Goal: Information Seeking & Learning: Learn about a topic

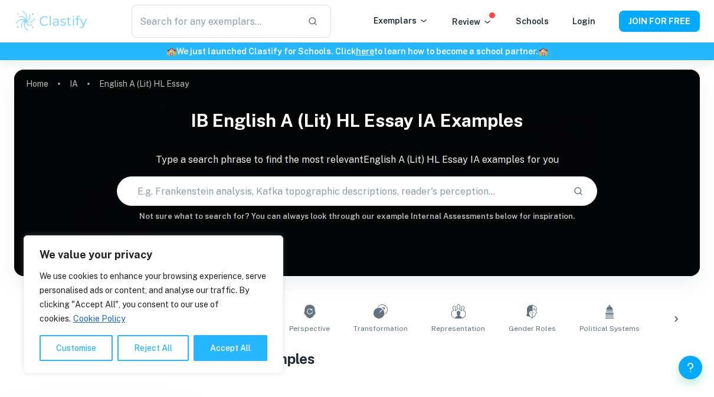
click at [225, 359] on button "Accept All" at bounding box center [230, 348] width 74 height 26
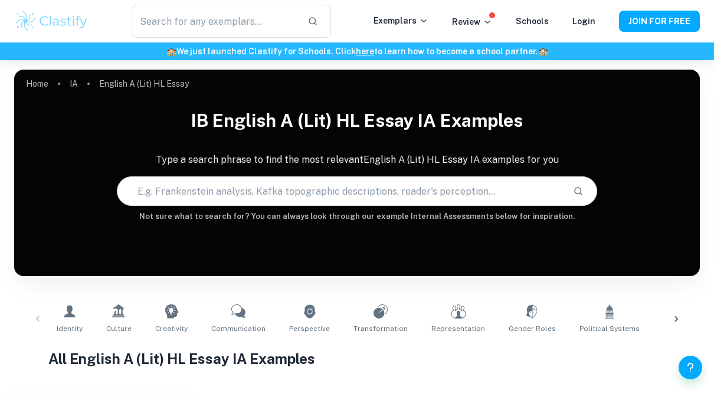
checkbox input "true"
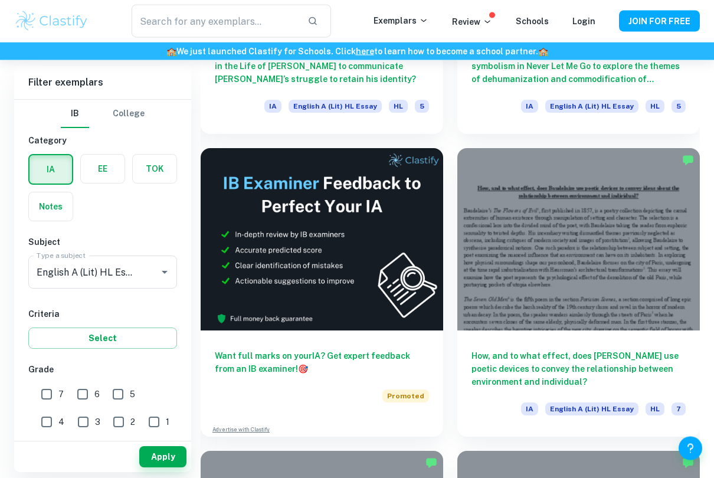
scroll to position [552, 0]
click at [583, 362] on h6 "How, and to what effect, does [PERSON_NAME] use poetic devices to convey the re…" at bounding box center [578, 368] width 214 height 39
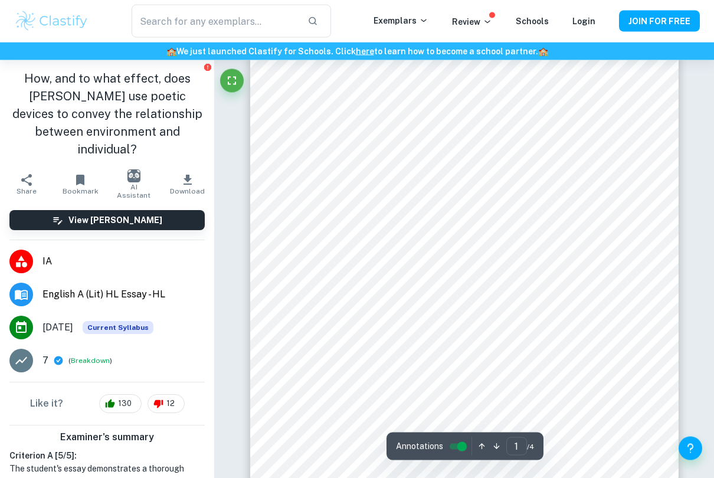
scroll to position [24, 0]
click at [231, 90] on button "Fullscreen" at bounding box center [232, 81] width 24 height 24
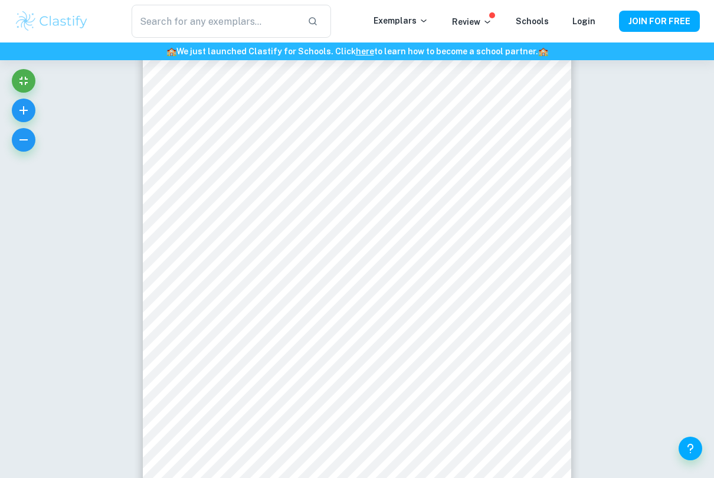
scroll to position [23, 0]
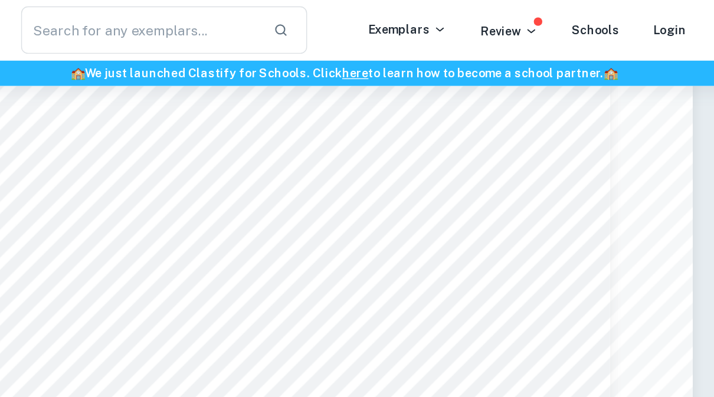
type input "1"
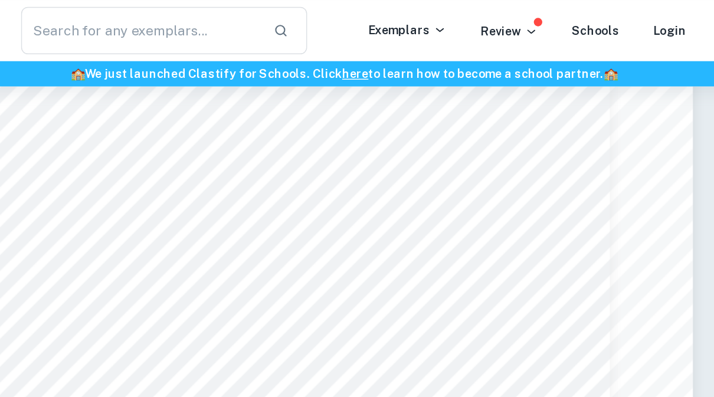
scroll to position [0, 0]
